Goal: Task Accomplishment & Management: Use online tool/utility

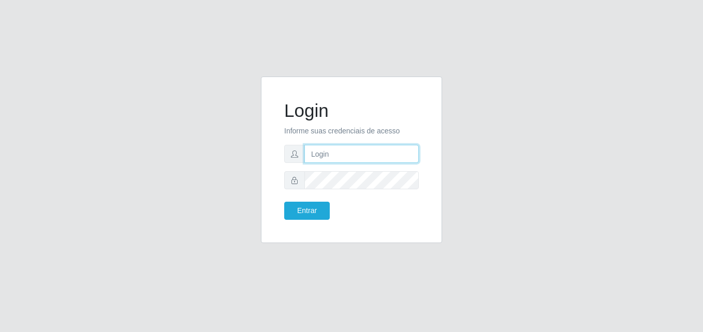
paste input "[EMAIL_ADDRESS][DOMAIN_NAME]"
type input "[EMAIL_ADDRESS][DOMAIN_NAME]"
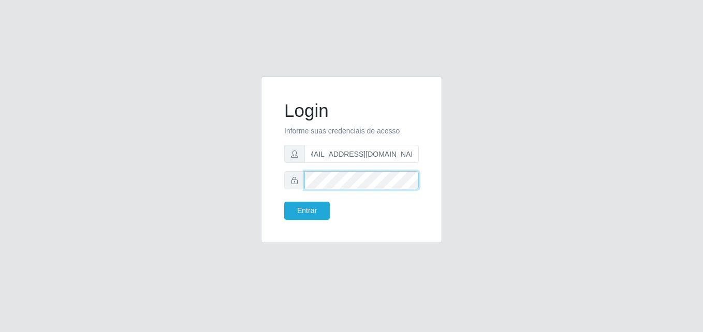
scroll to position [0, 0]
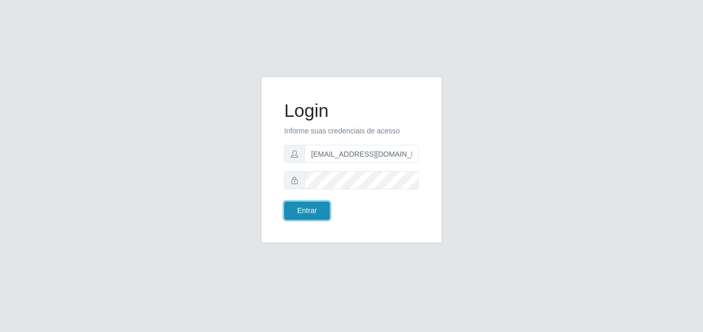
click at [314, 204] on button "Entrar" at bounding box center [307, 211] width 46 height 18
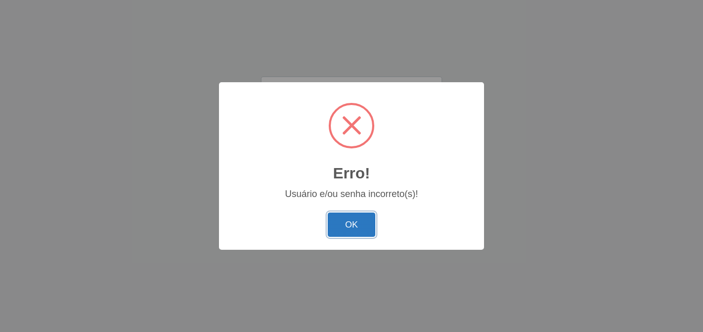
click at [352, 233] on button "OK" at bounding box center [352, 225] width 48 height 24
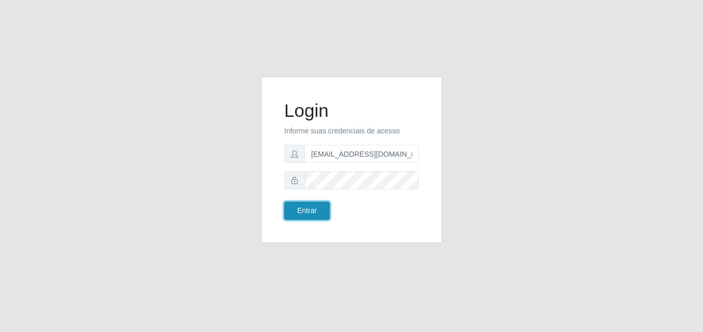
click at [314, 213] on button "Entrar" at bounding box center [307, 211] width 46 height 18
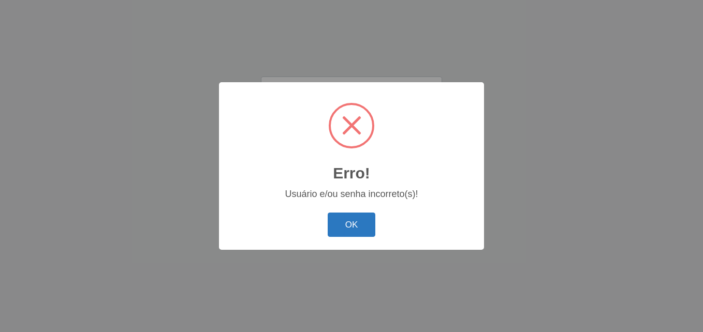
click at [357, 224] on button "OK" at bounding box center [352, 225] width 48 height 24
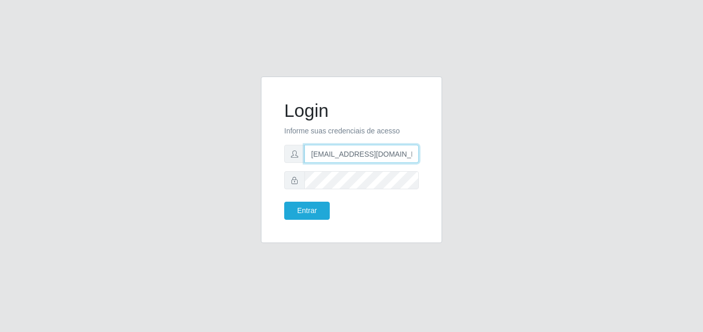
click at [312, 157] on input "[EMAIL_ADDRESS][DOMAIN_NAME]" at bounding box center [361, 154] width 114 height 18
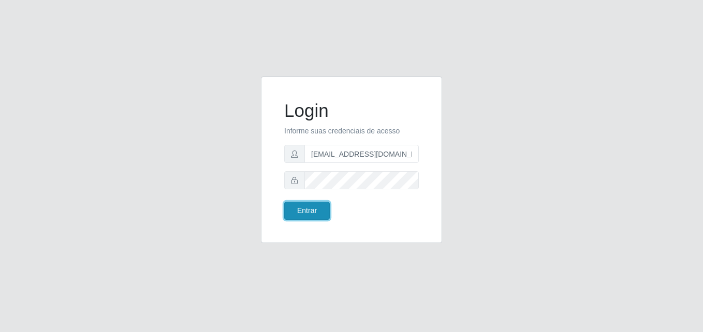
click at [287, 211] on button "Entrar" at bounding box center [307, 211] width 46 height 18
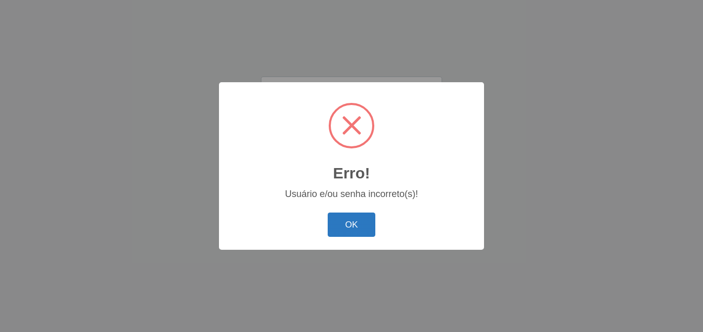
click at [365, 230] on button "OK" at bounding box center [352, 225] width 48 height 24
